Goal: Information Seeking & Learning: Learn about a topic

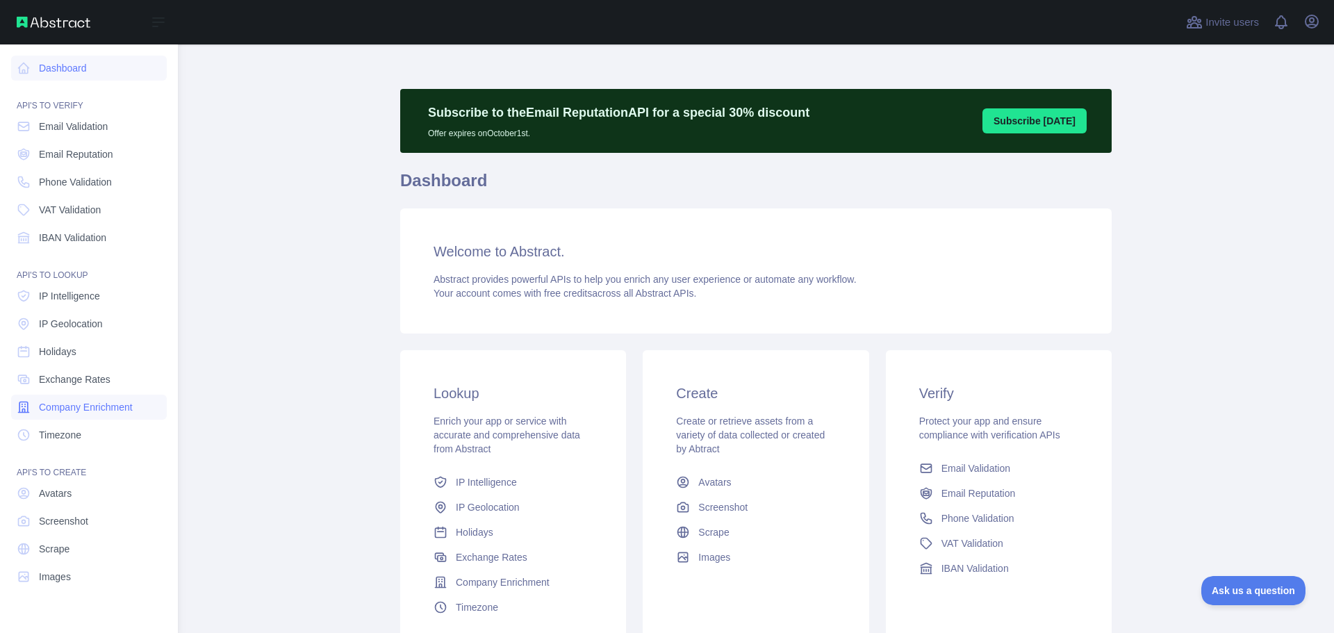
click at [100, 413] on span "Company Enrichment" at bounding box center [86, 407] width 94 height 14
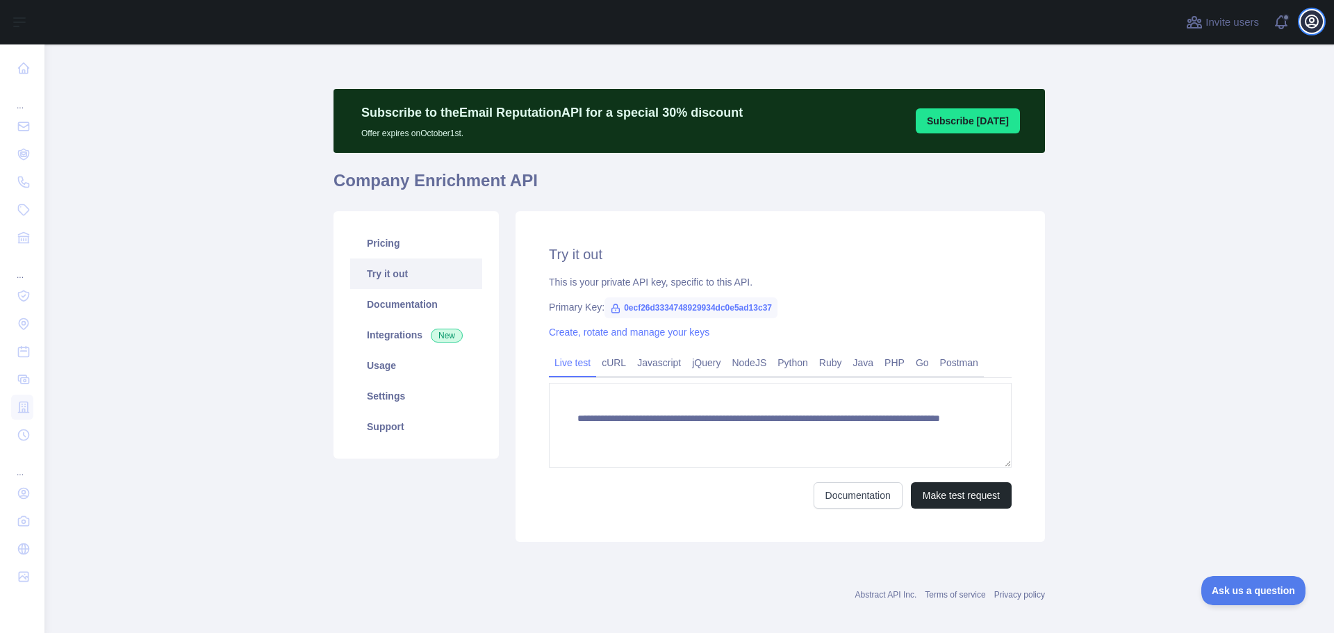
click at [1314, 17] on icon "button" at bounding box center [1311, 21] width 13 height 13
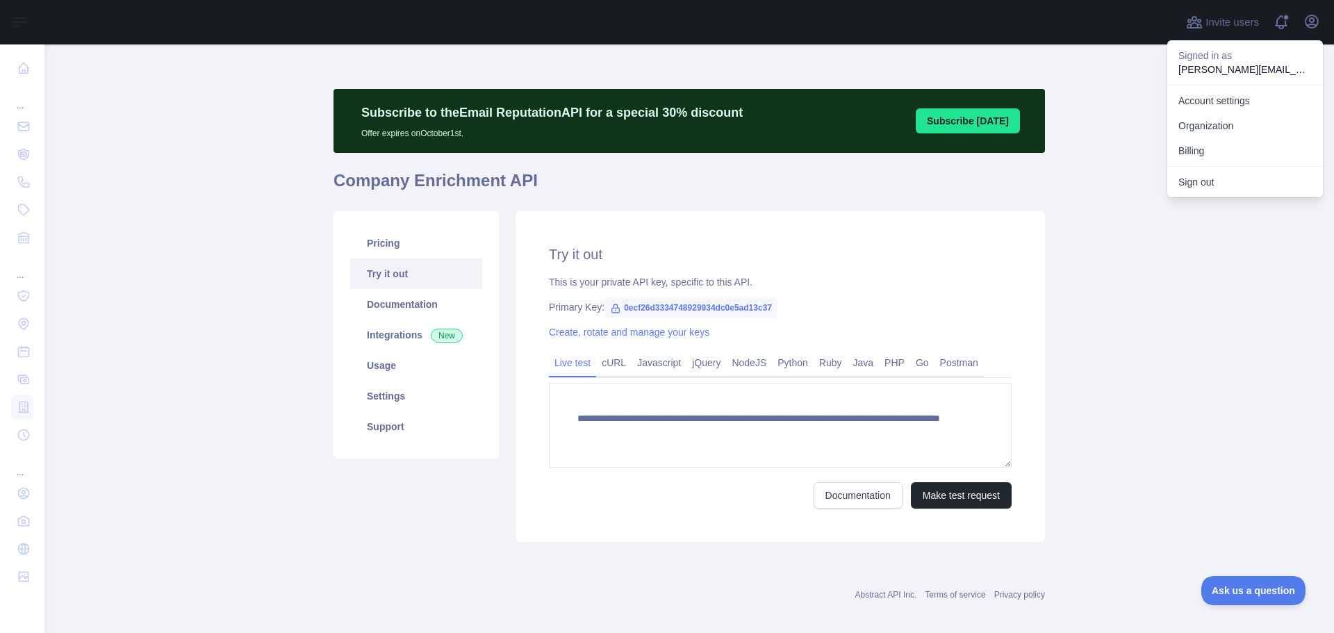
click at [1216, 242] on main "**********" at bounding box center [688, 338] width 1289 height 588
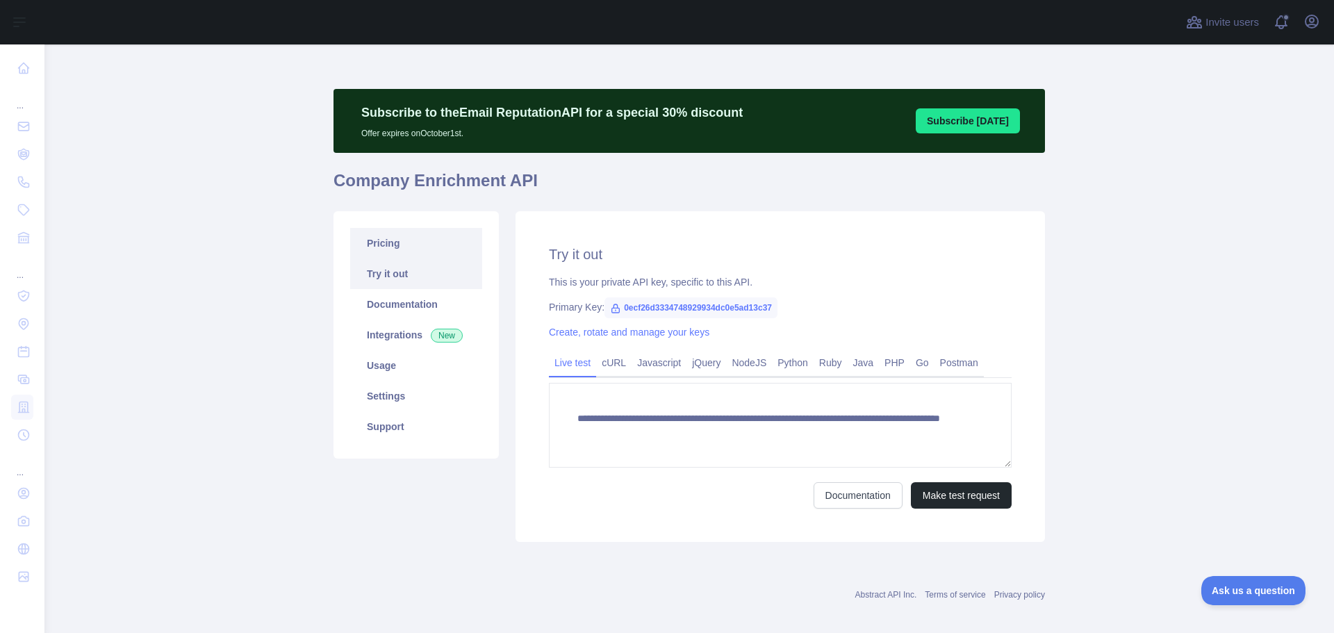
click at [379, 247] on link "Pricing" at bounding box center [416, 243] width 132 height 31
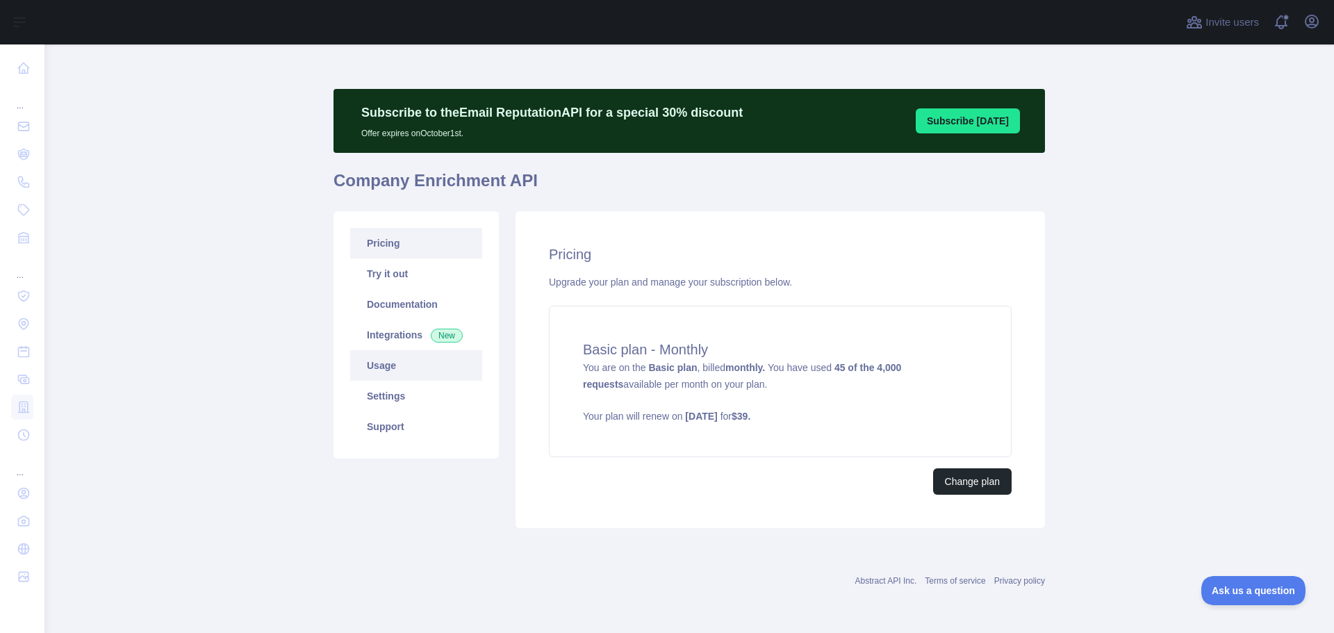
click at [375, 358] on link "Usage" at bounding box center [416, 365] width 132 height 31
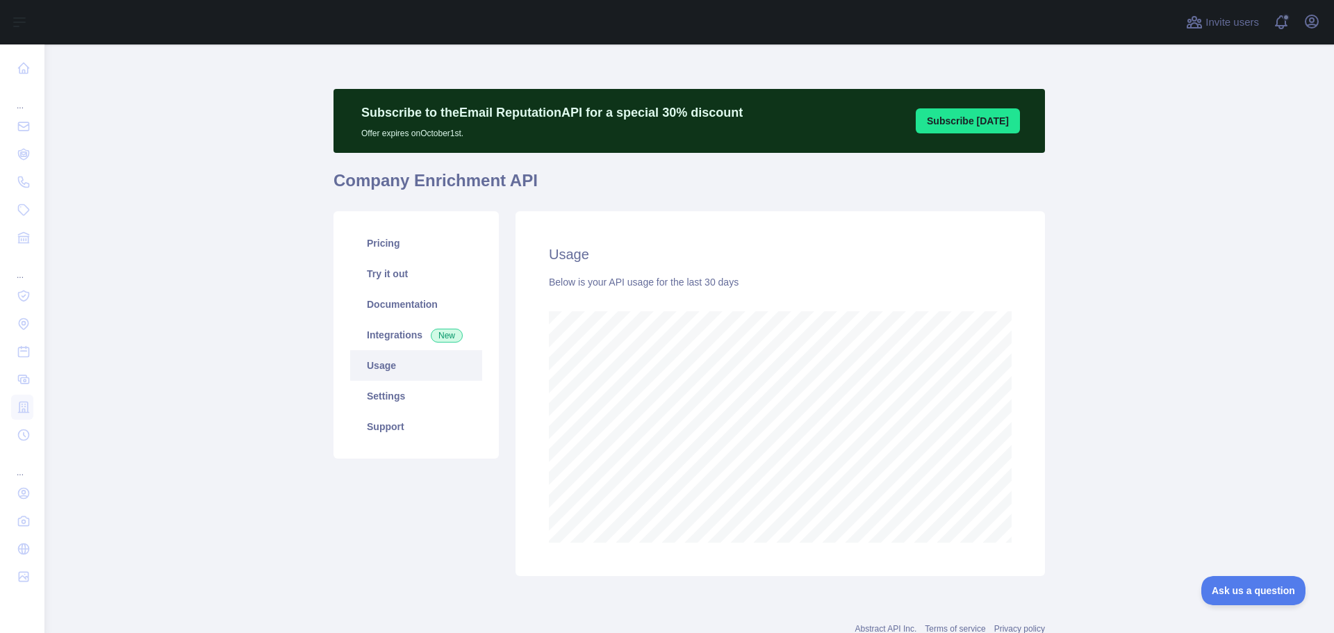
scroll to position [588, 1279]
click at [380, 265] on link "Try it out" at bounding box center [416, 273] width 132 height 31
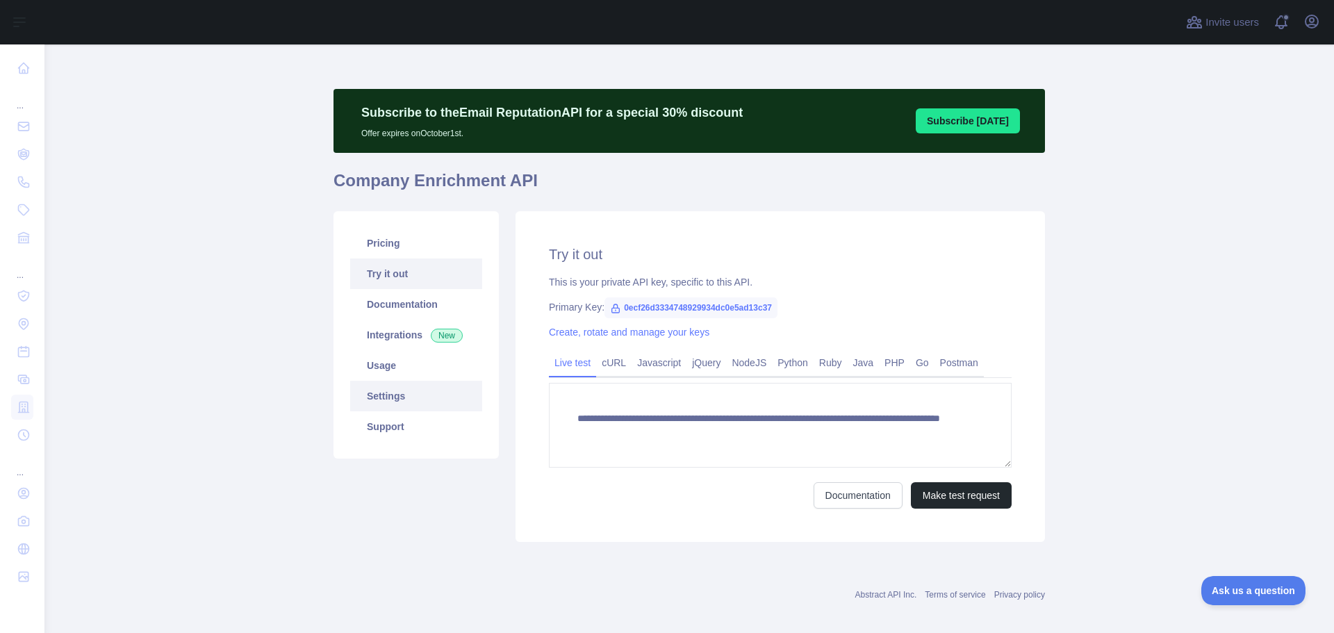
click at [390, 398] on link "Settings" at bounding box center [416, 396] width 132 height 31
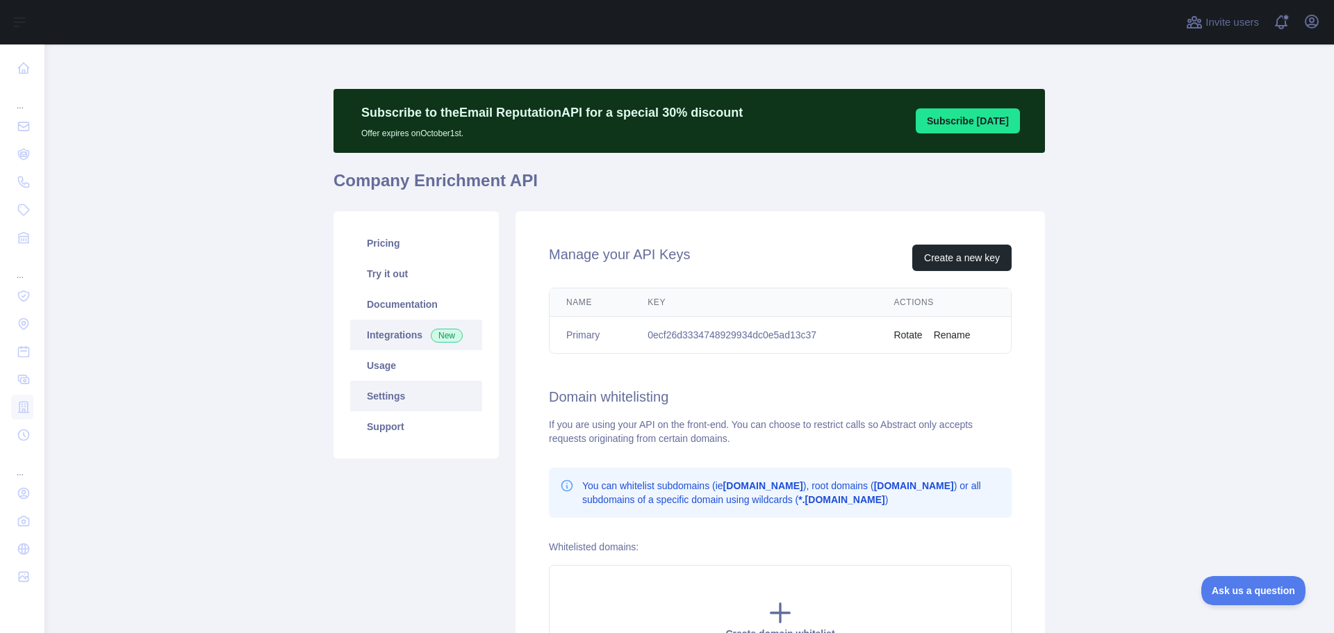
click at [376, 335] on link "Integrations New" at bounding box center [416, 335] width 132 height 31
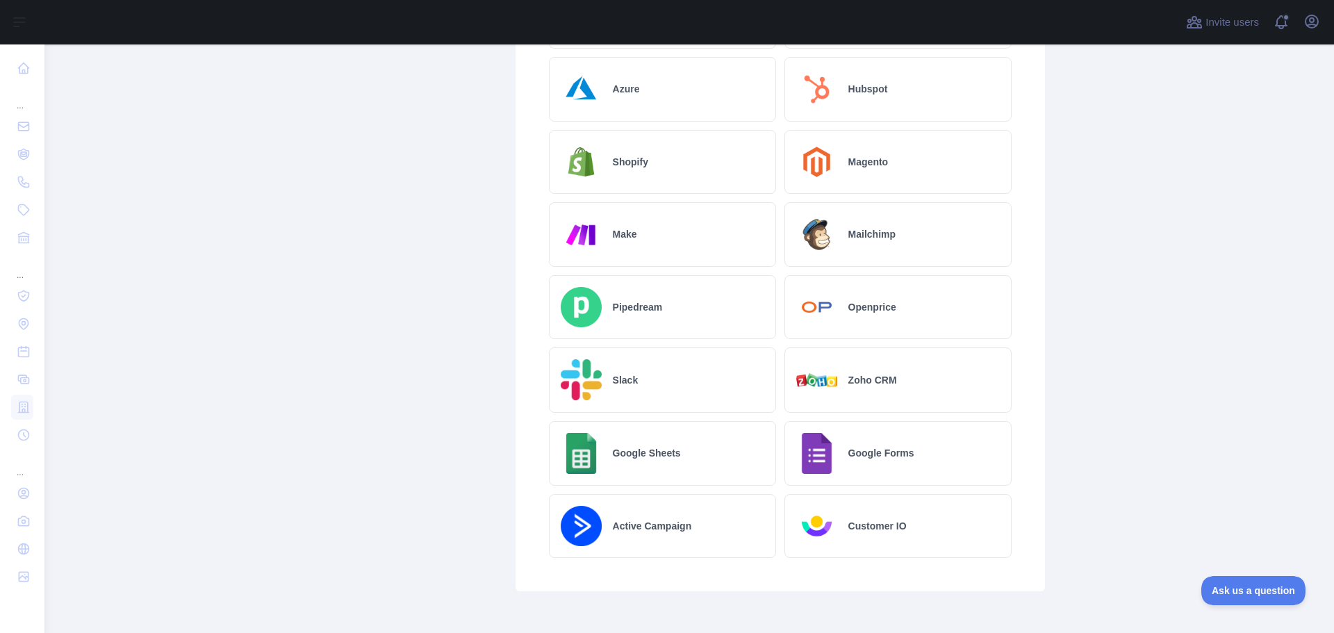
scroll to position [667, 0]
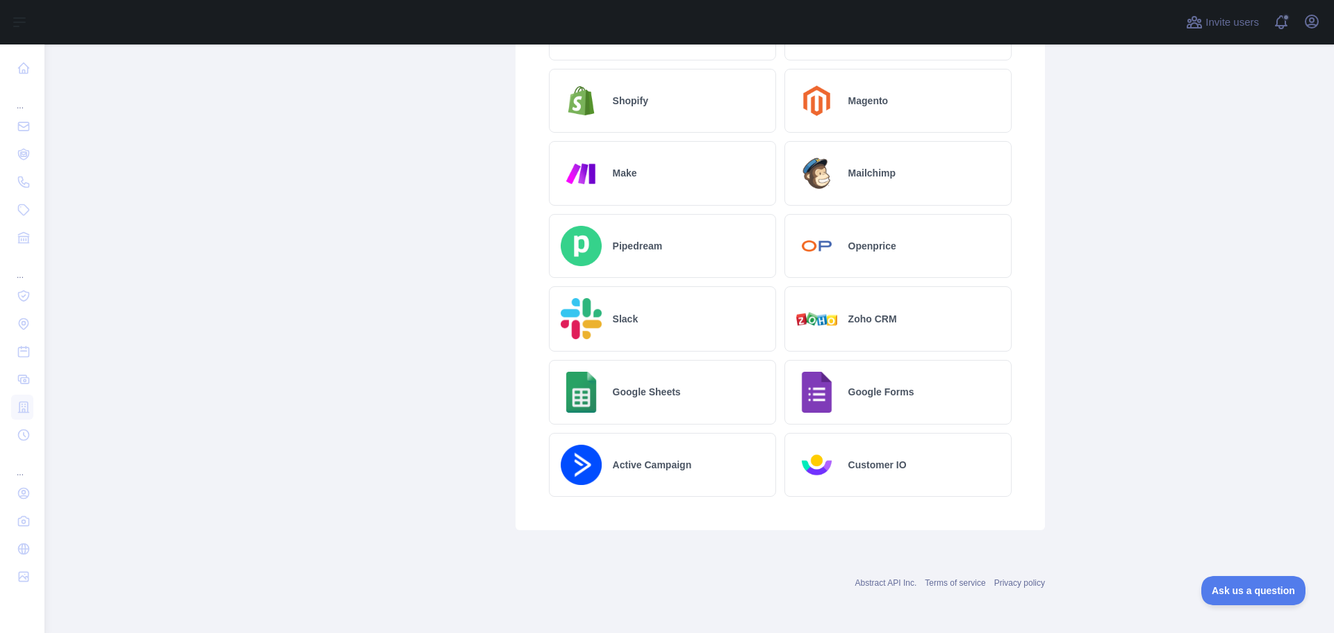
click at [652, 395] on h2 "Google Sheets" at bounding box center [647, 392] width 68 height 14
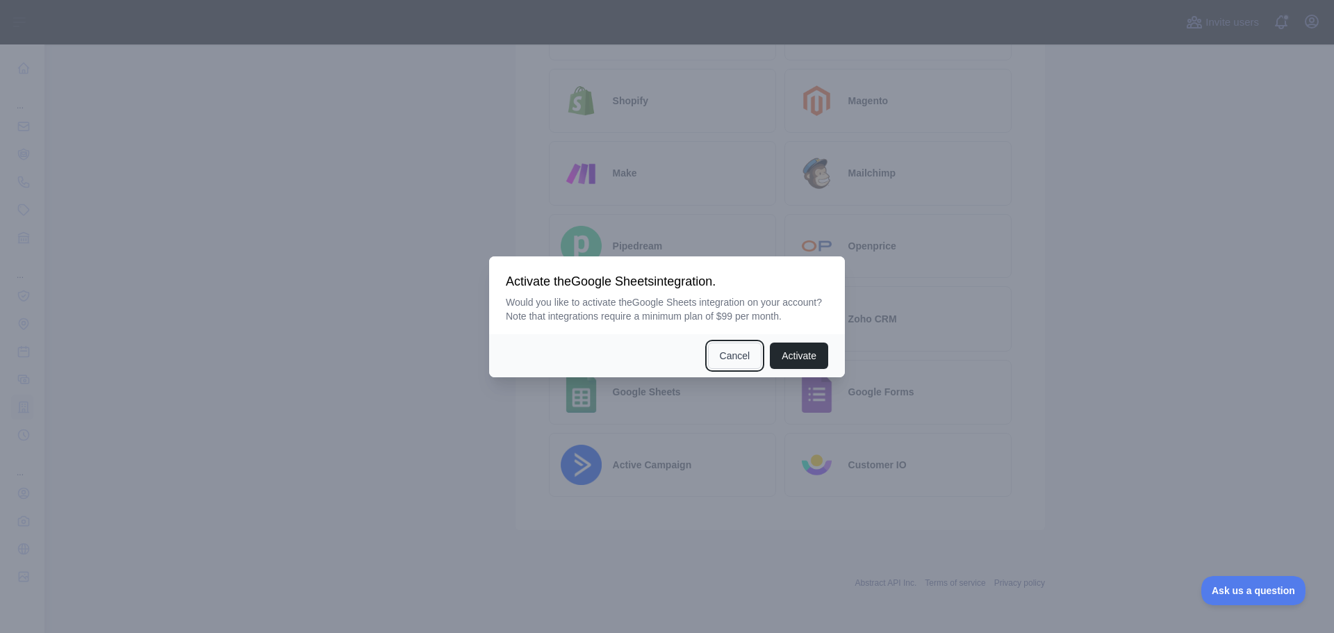
click at [740, 353] on button "Cancel" at bounding box center [735, 355] width 54 height 26
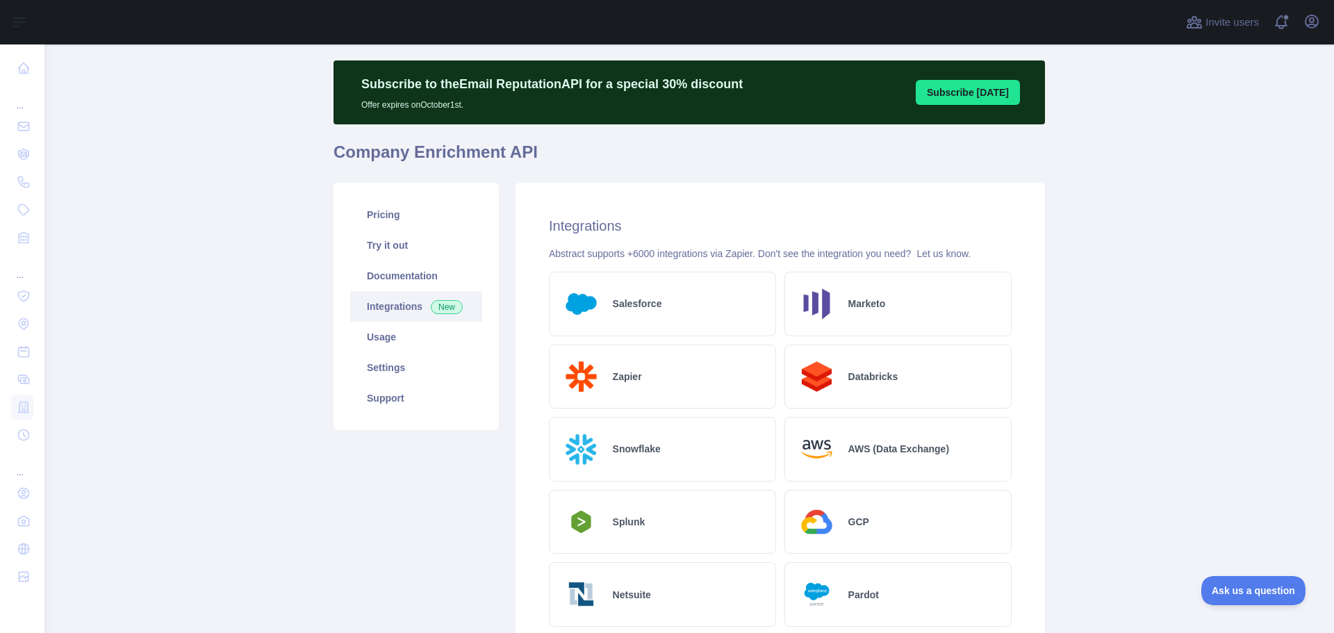
scroll to position [0, 0]
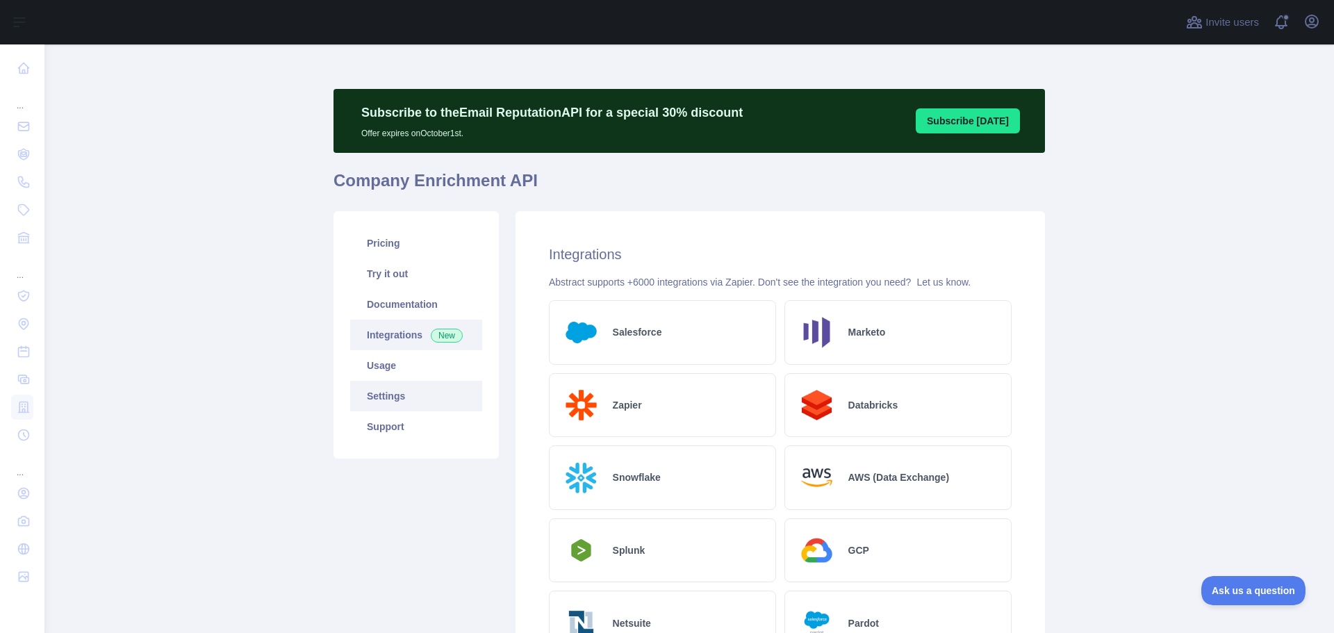
click at [393, 391] on link "Settings" at bounding box center [416, 396] width 132 height 31
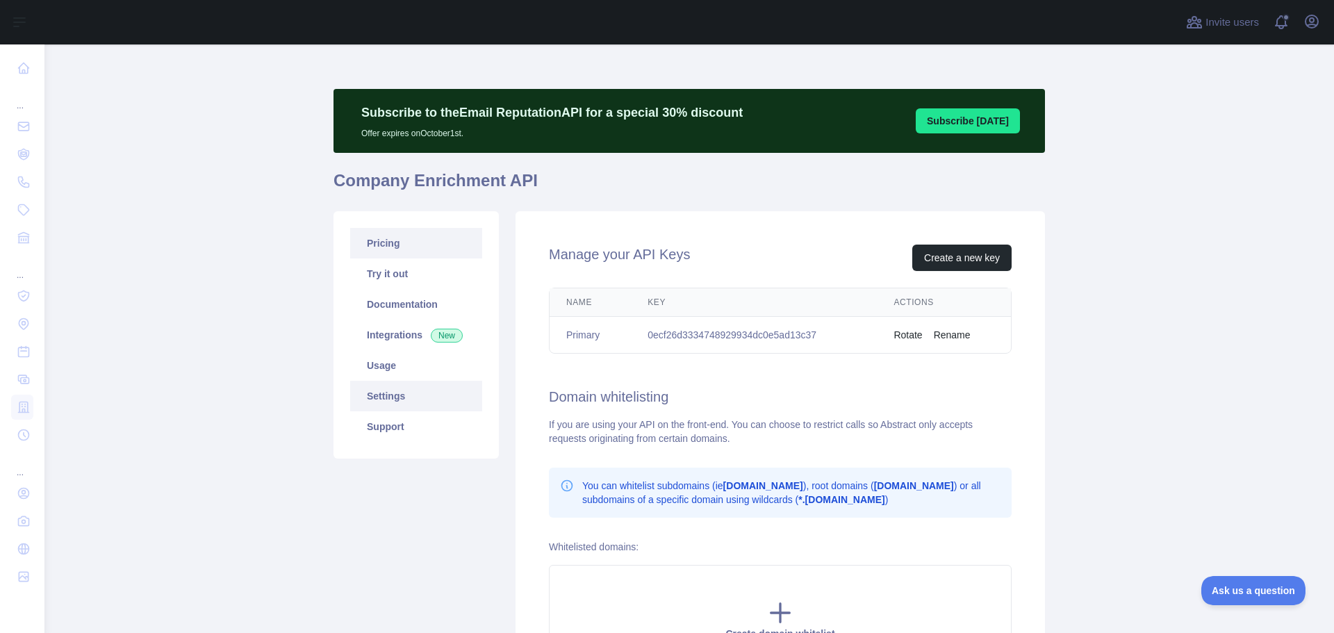
click at [389, 249] on link "Pricing" at bounding box center [416, 243] width 132 height 31
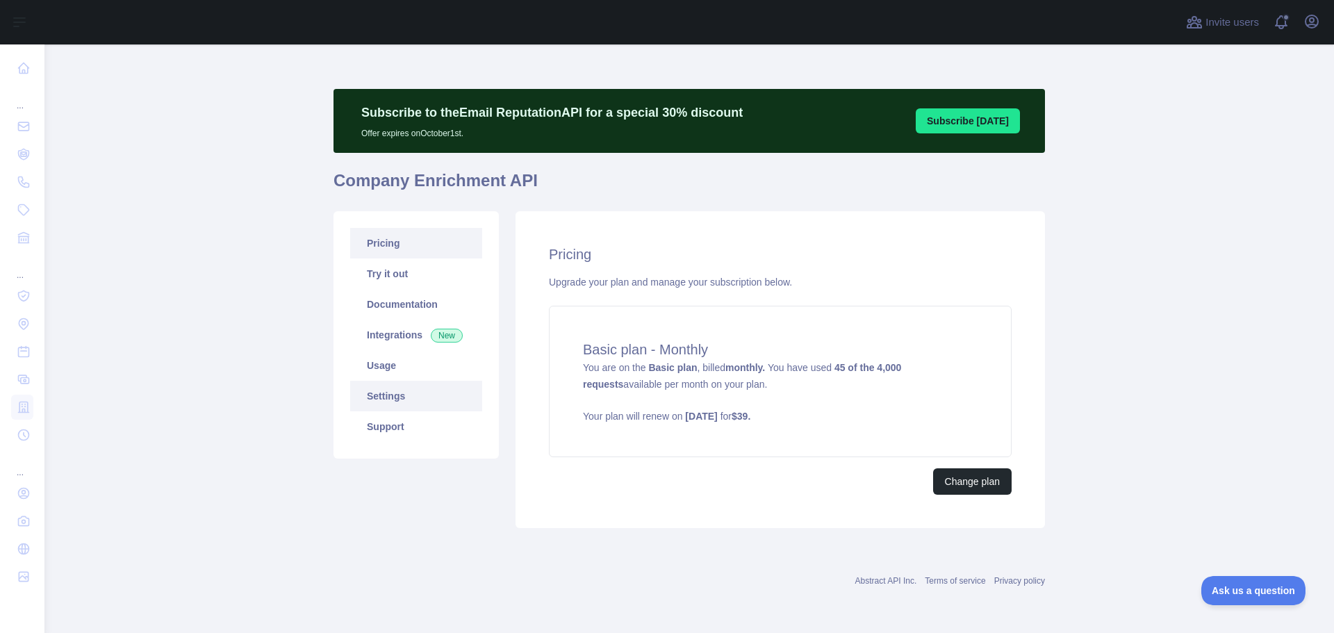
click at [399, 388] on link "Settings" at bounding box center [416, 396] width 132 height 31
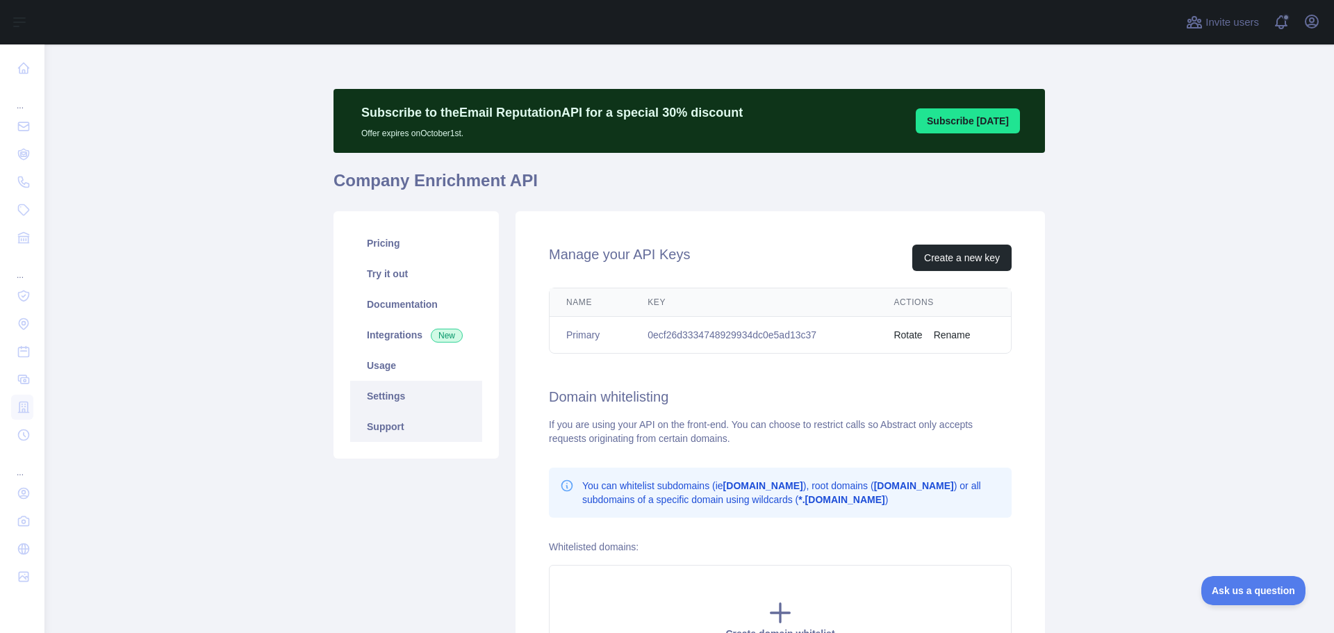
click at [394, 429] on link "Support" at bounding box center [416, 426] width 132 height 31
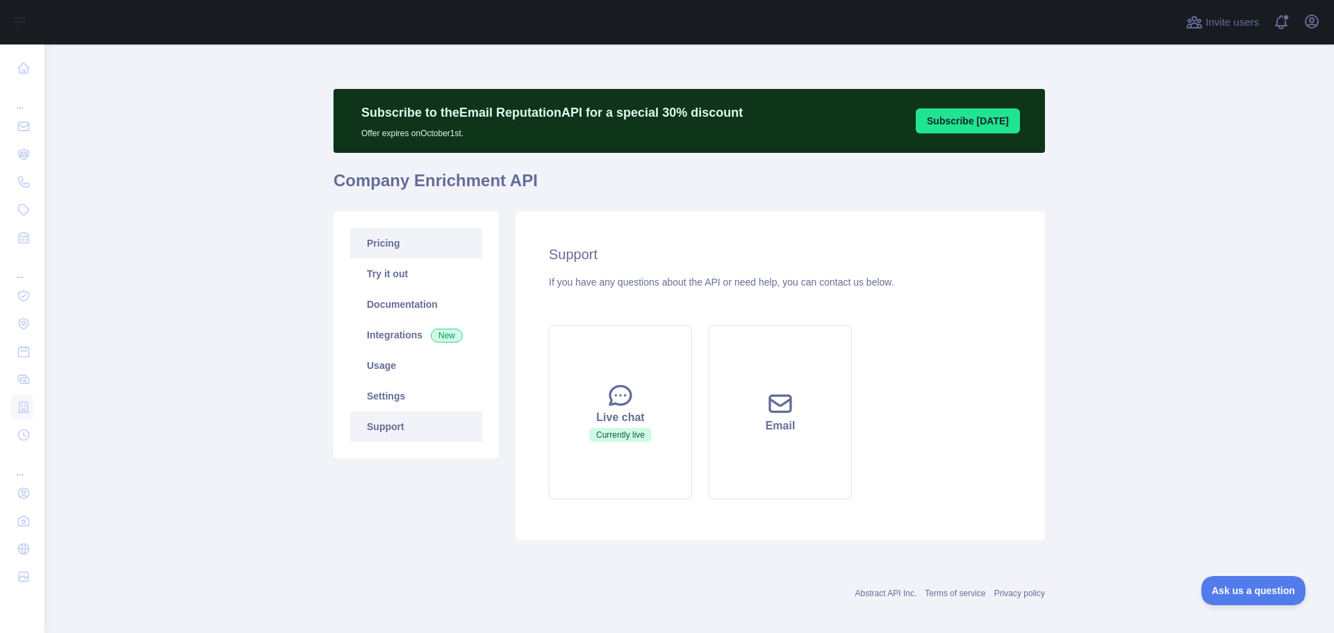
click at [404, 246] on link "Pricing" at bounding box center [416, 243] width 132 height 31
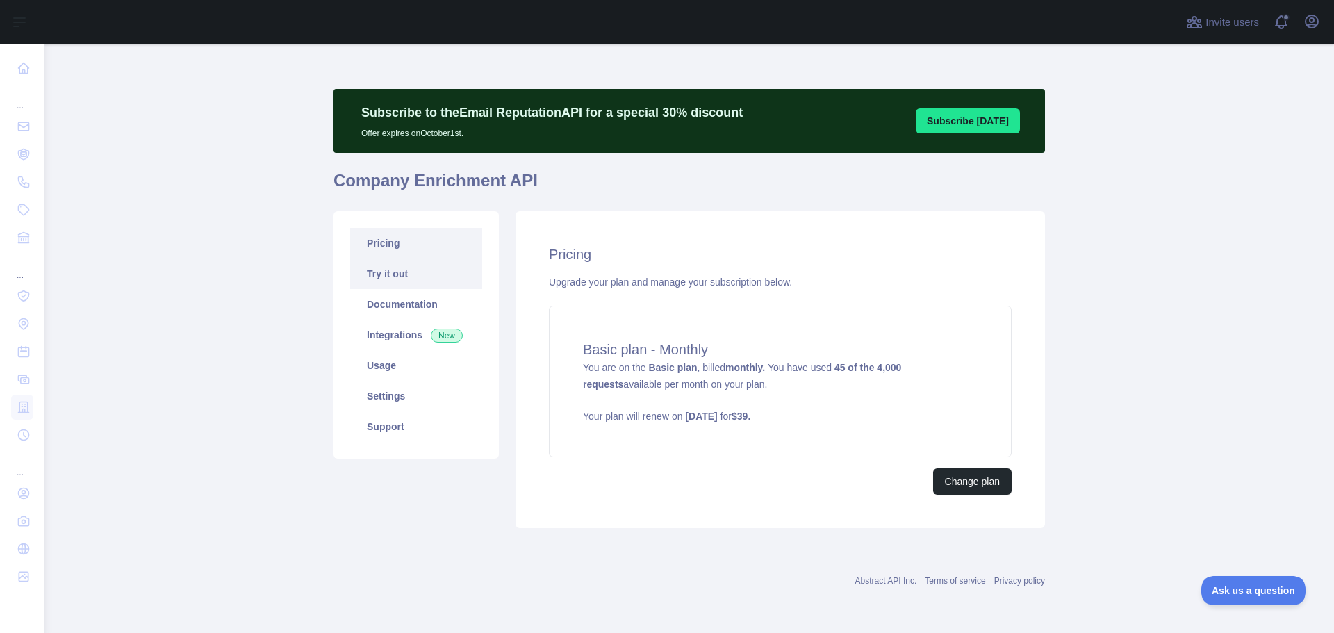
click at [387, 267] on link "Try it out" at bounding box center [416, 273] width 132 height 31
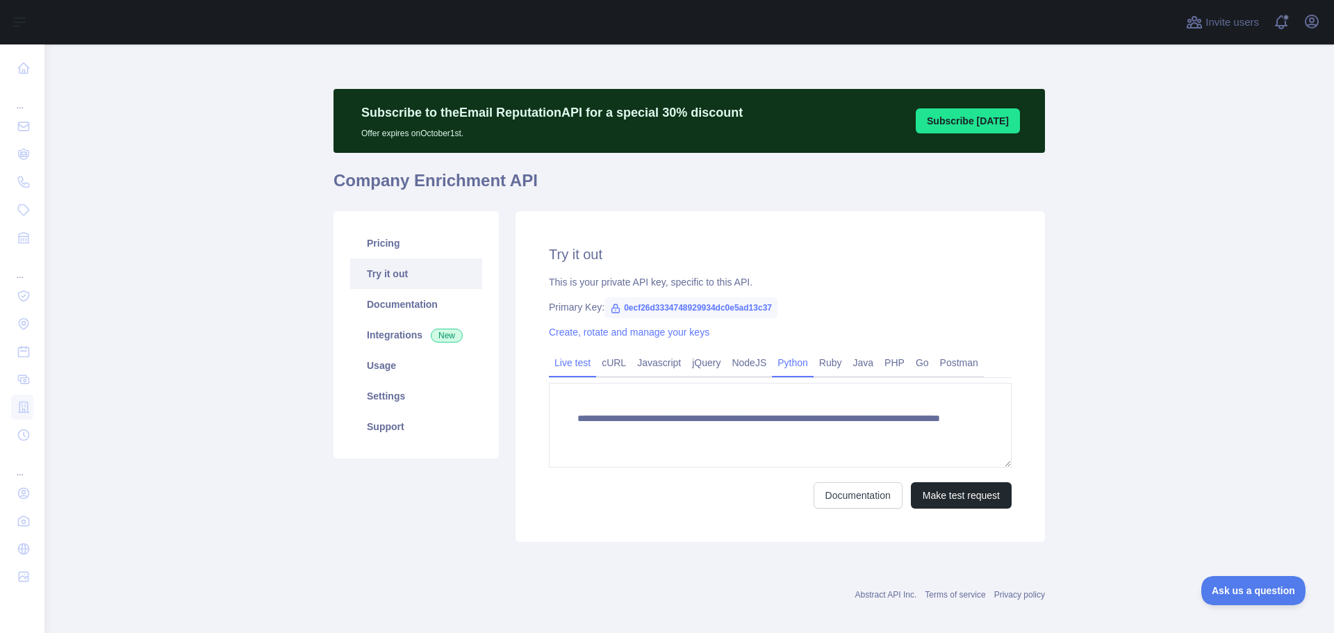
click at [781, 370] on link "Python" at bounding box center [793, 362] width 42 height 22
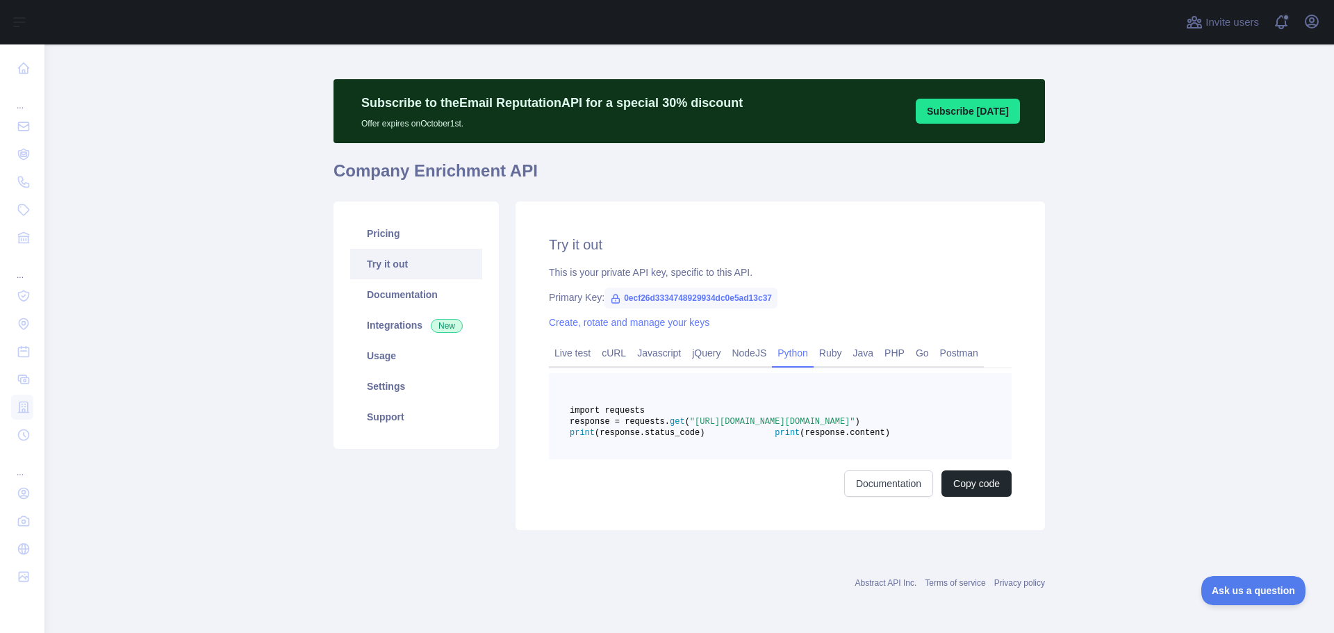
scroll to position [18, 0]
drag, startPoint x: 392, startPoint y: 320, endPoint x: 371, endPoint y: 320, distance: 21.5
click at [370, 317] on link "Integrations New" at bounding box center [416, 325] width 132 height 31
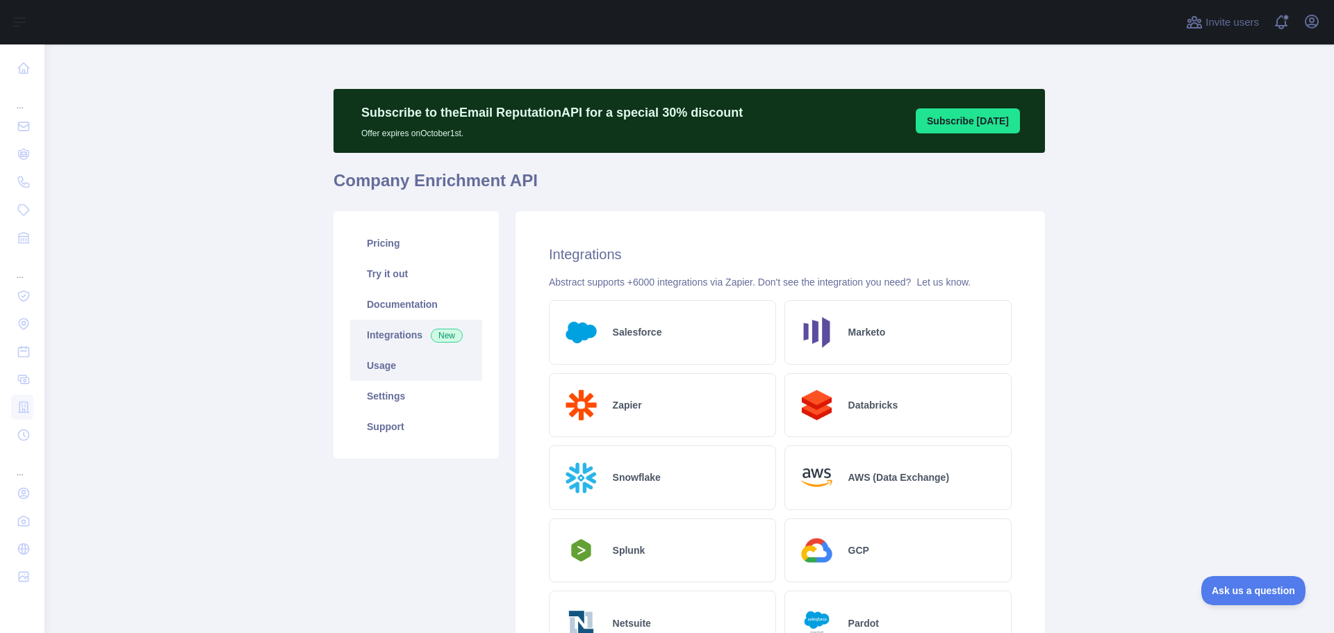
click at [396, 372] on link "Usage" at bounding box center [416, 365] width 132 height 31
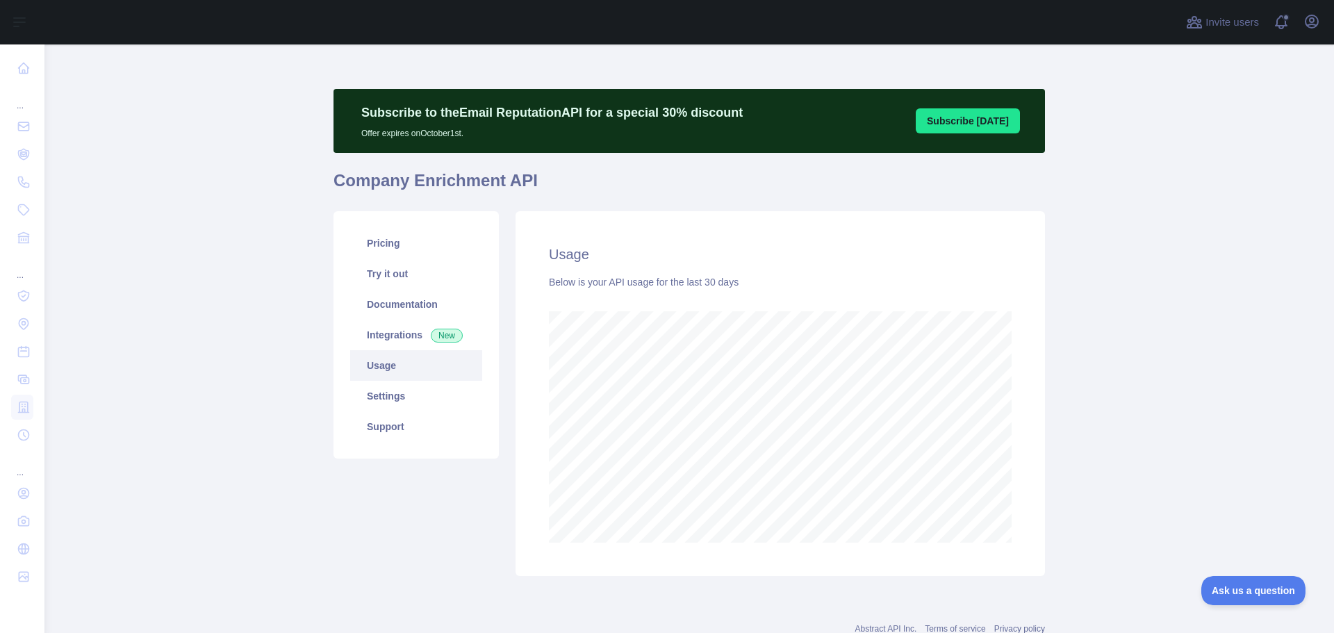
scroll to position [588, 1279]
click at [386, 395] on link "Settings" at bounding box center [416, 396] width 132 height 31
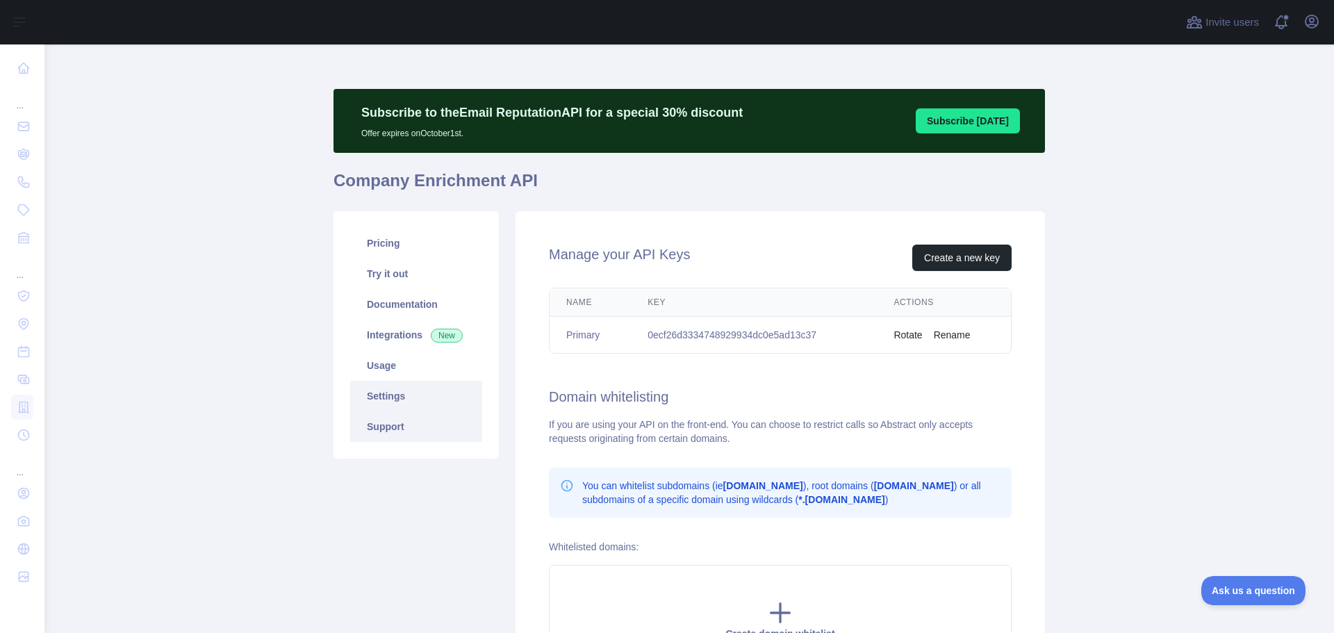
click at [385, 430] on link "Support" at bounding box center [416, 426] width 132 height 31
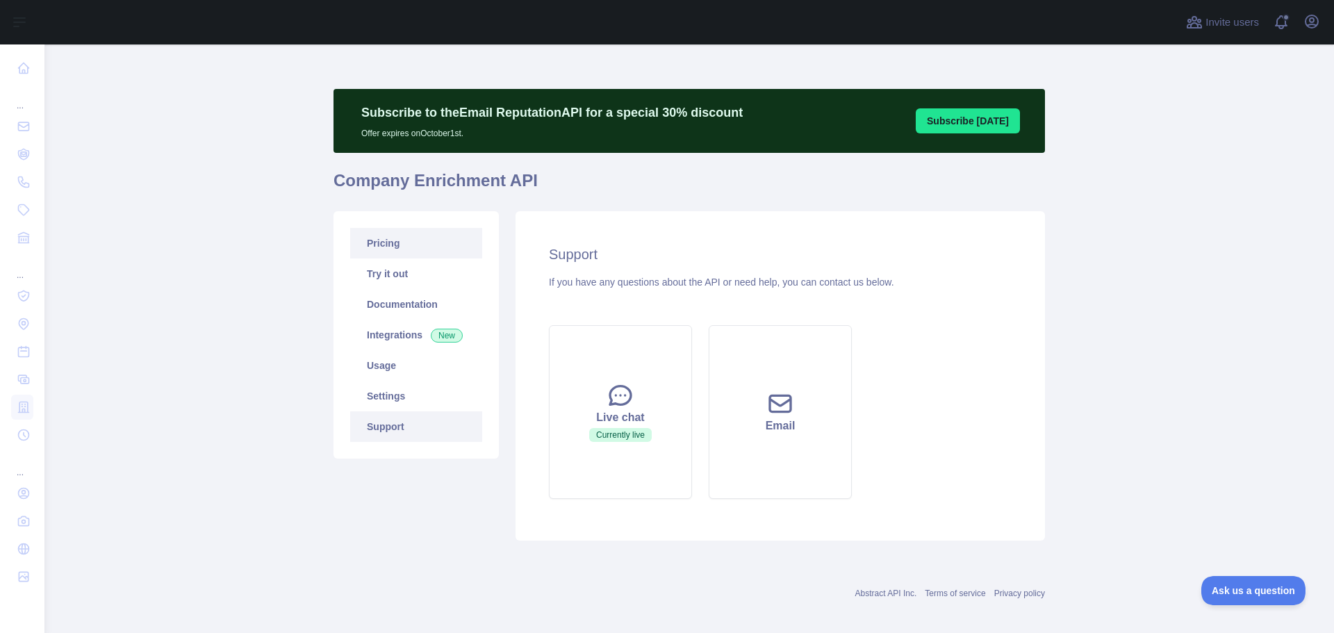
click at [386, 241] on link "Pricing" at bounding box center [416, 243] width 132 height 31
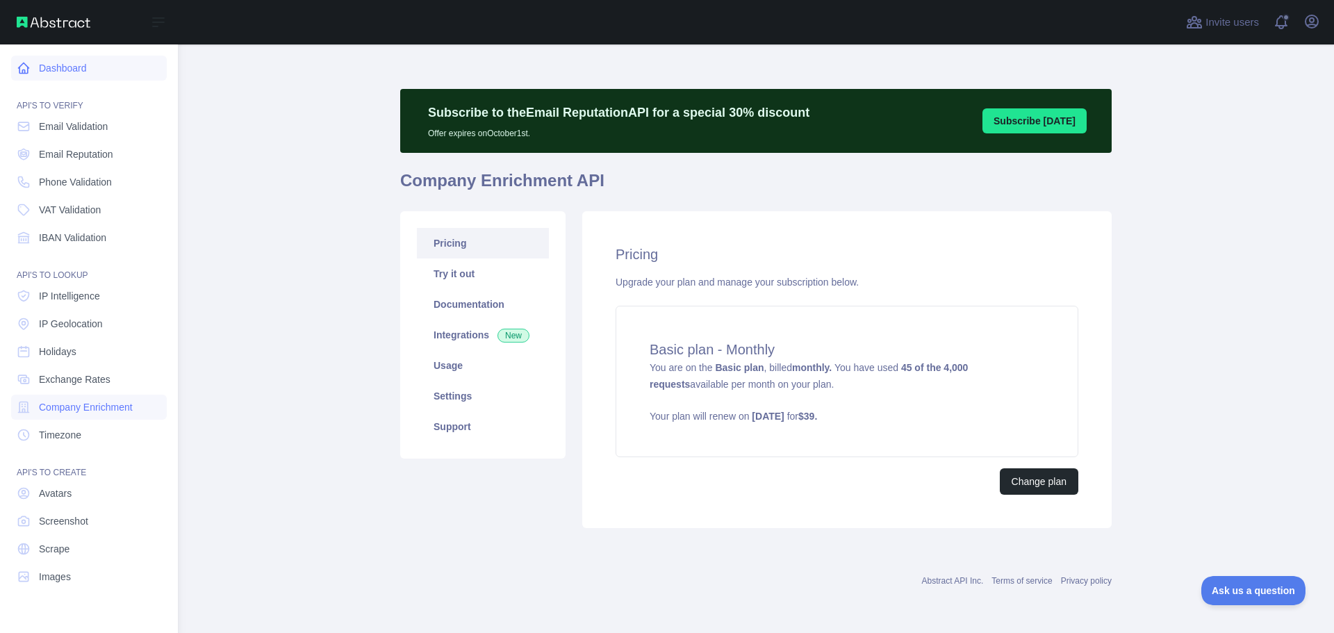
click at [31, 69] on link "Dashboard" at bounding box center [89, 68] width 156 height 25
